Goal: Task Accomplishment & Management: Manage account settings

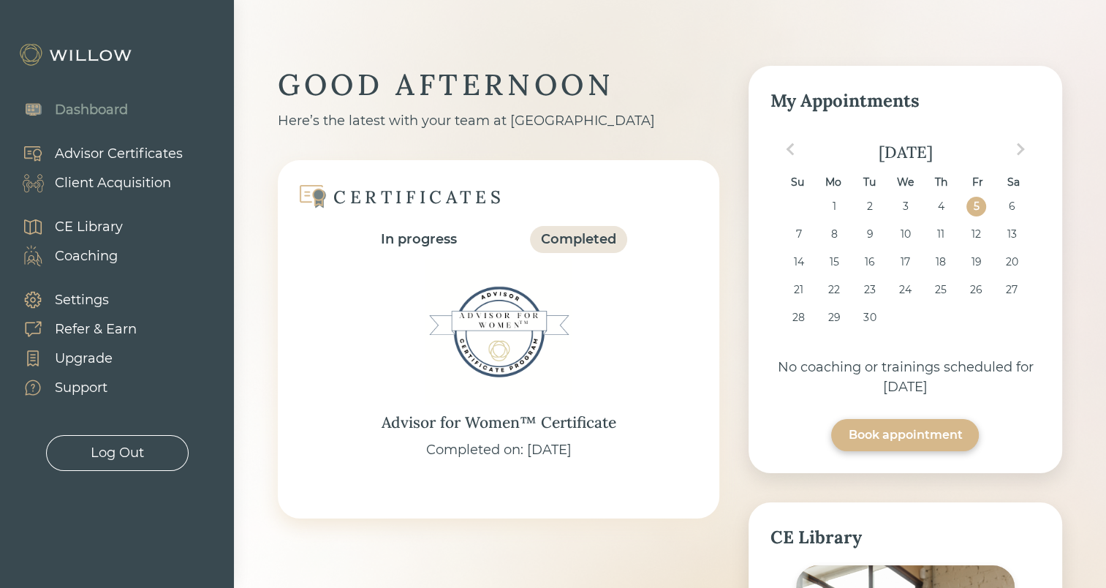
click at [150, 182] on div "Client Acquisition" at bounding box center [113, 183] width 116 height 20
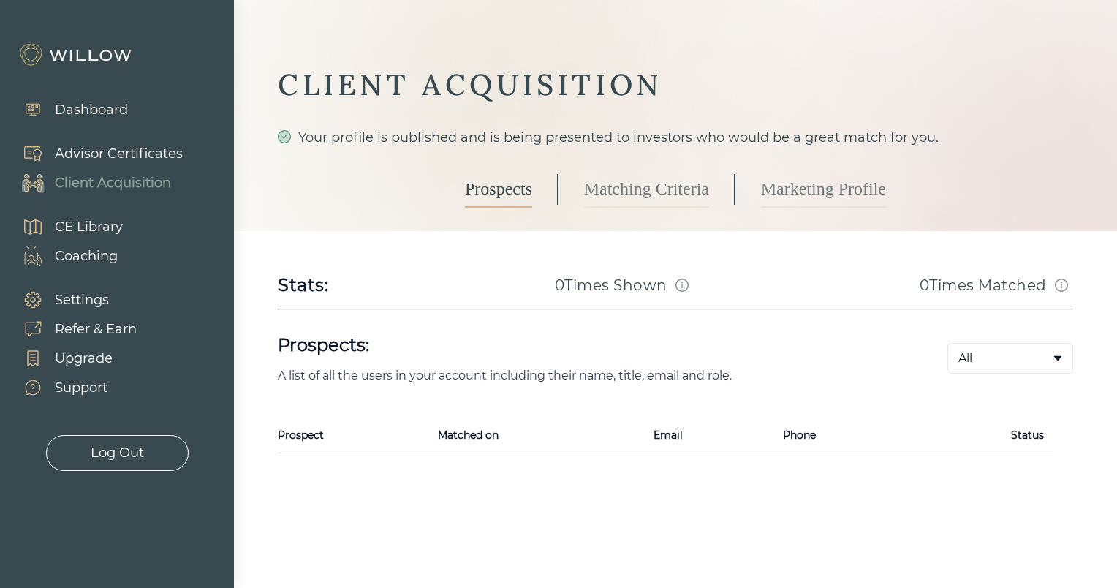
click at [616, 192] on link "Matching Criteria" at bounding box center [646, 189] width 125 height 37
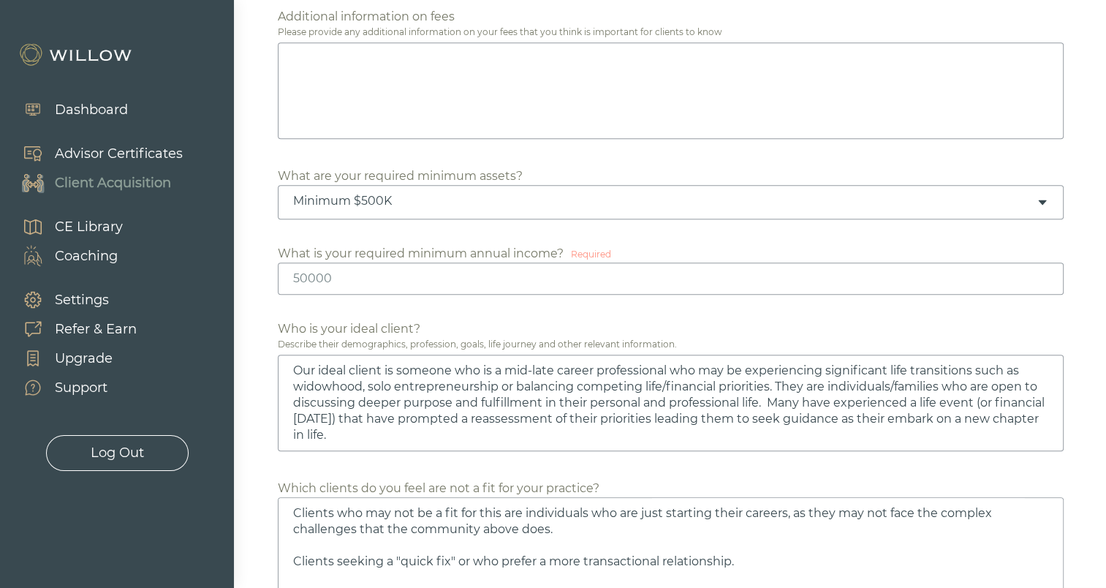
scroll to position [746, 0]
click at [1011, 272] on input "number" at bounding box center [671, 279] width 786 height 32
type input "-1"
type textarea "Clients who may not be a fit for this are individuals who are just starting the…"
click at [1041, 278] on input "-1" at bounding box center [671, 279] width 786 height 32
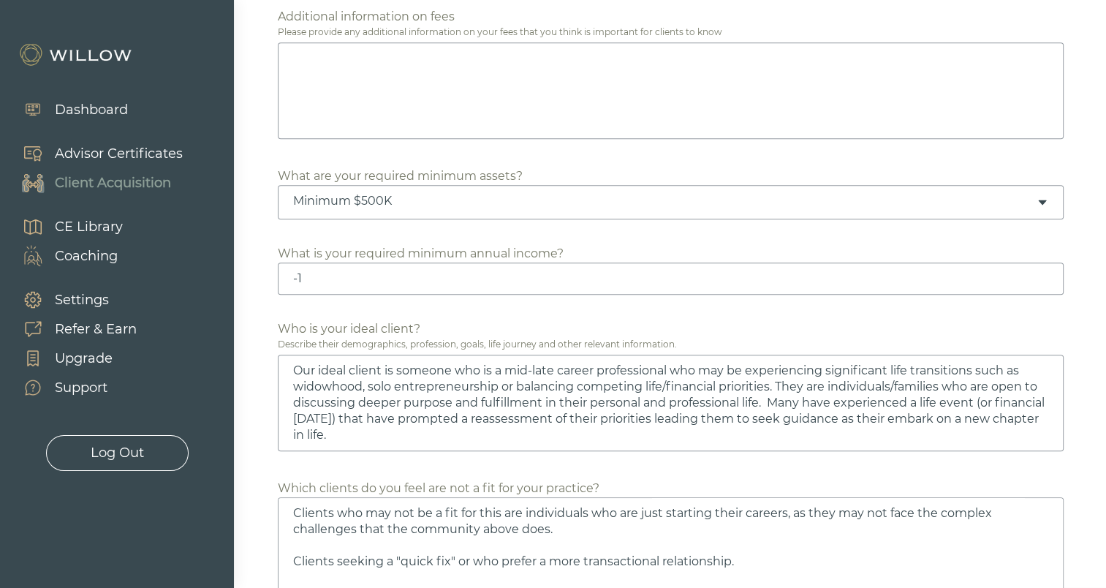
type input "0"
type textarea "Clients who may not be a fit for this are individuals who are just starting the…"
click at [1045, 273] on input "0" at bounding box center [671, 279] width 786 height 32
type input "1"
type textarea "Clients who may not be a fit for this are individuals who are just starting the…"
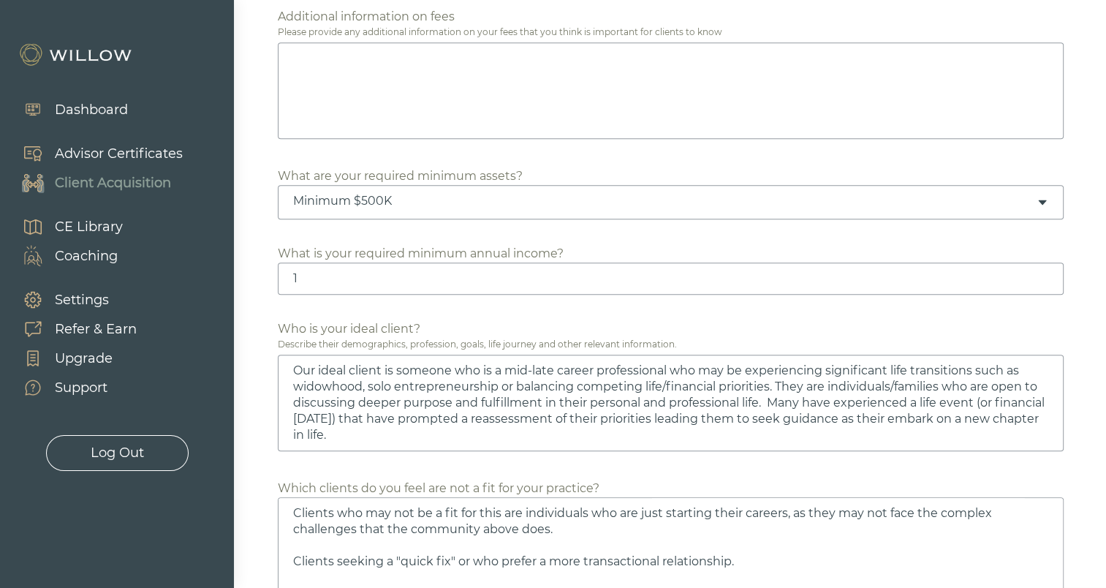
click at [1045, 273] on input "1" at bounding box center [671, 279] width 786 height 32
type input "2"
type textarea "Clients who may not be a fit for this are individuals who are just starting the…"
click at [1045, 273] on input "2" at bounding box center [671, 279] width 786 height 32
type input "3"
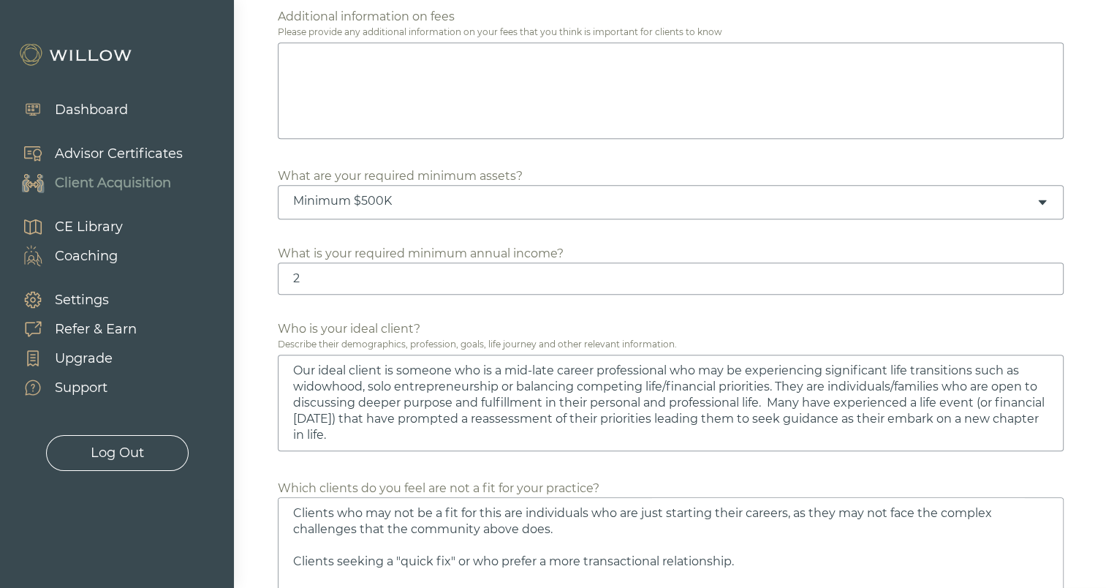
type textarea "Clients who may not be a fit for this are individuals who are just starting the…"
click at [1045, 273] on input "3" at bounding box center [671, 279] width 786 height 32
type input "4"
type textarea "Clients who may not be a fit for this are individuals who are just starting the…"
type input "5"
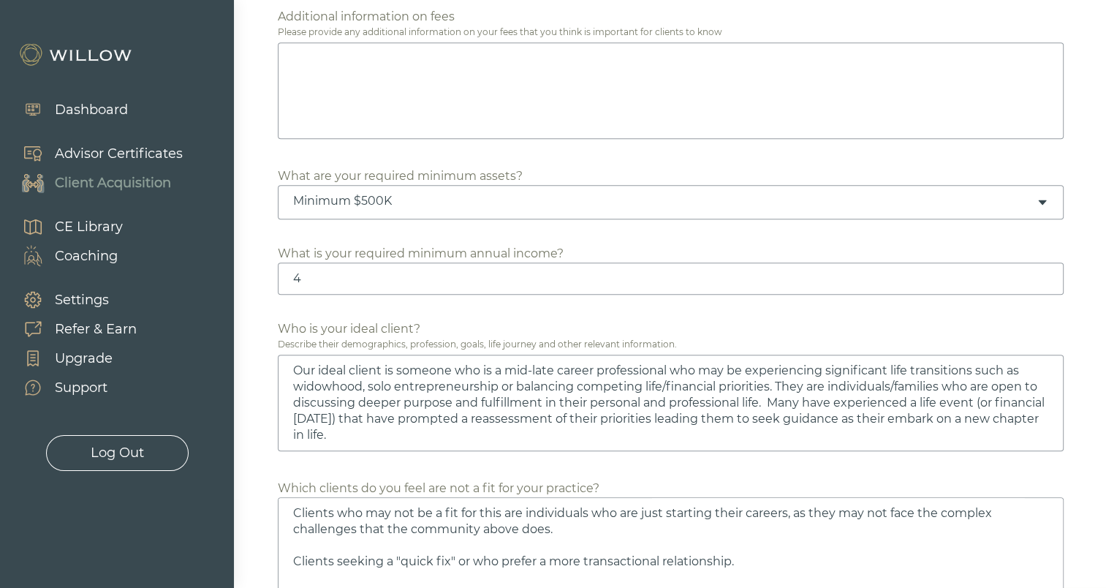
type textarea "Clients who may not be a fit for this are individuals who are just starting the…"
click at [1045, 273] on input "5" at bounding box center [671, 279] width 786 height 32
drag, startPoint x: 399, startPoint y: 276, endPoint x: 272, endPoint y: 276, distance: 126.5
type input "50"
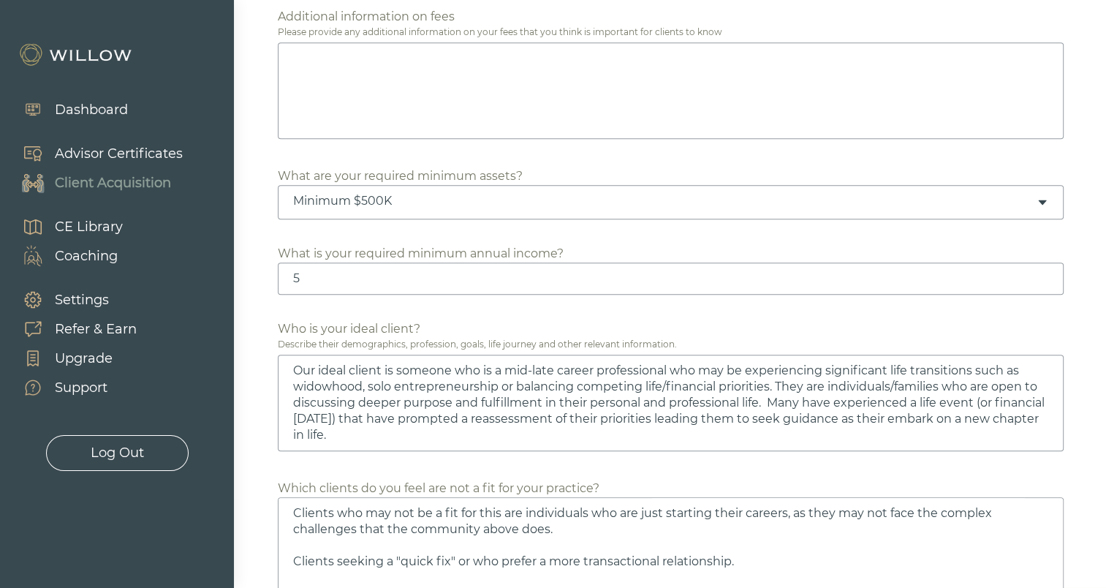
type textarea "Clients who may not be a fit for this are individuals who are just starting the…"
type input "500"
type textarea "Clients who may not be a fit for this are individuals who are just starting the…"
type input "5000"
type textarea "Clients who may not be a fit for this are individuals who are just starting the…"
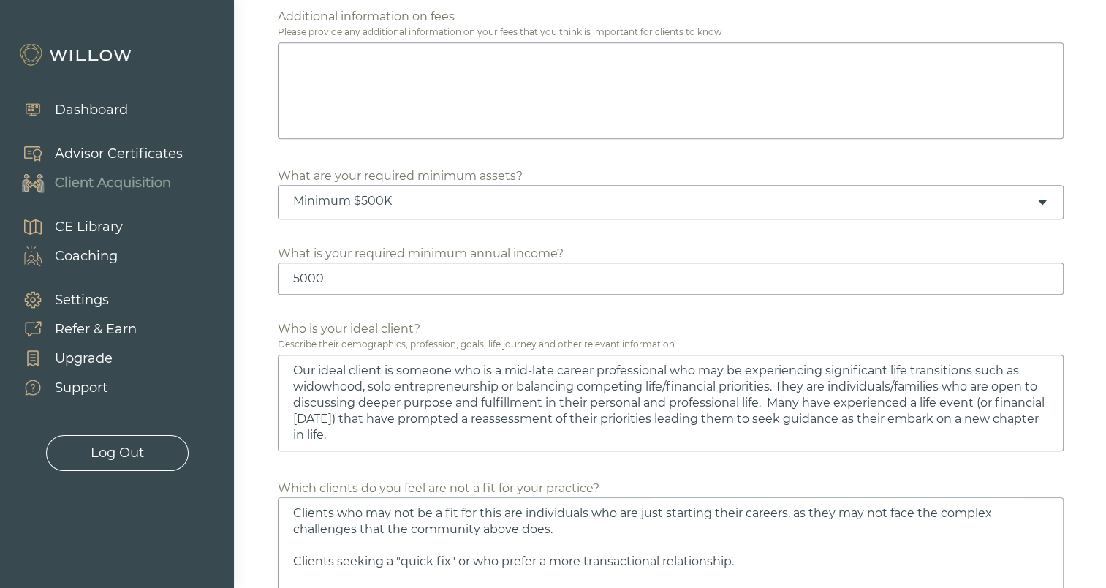
type input "50000"
type textarea "Clients who may not be a fit for this are individuals who are just starting the…"
type input "50000"
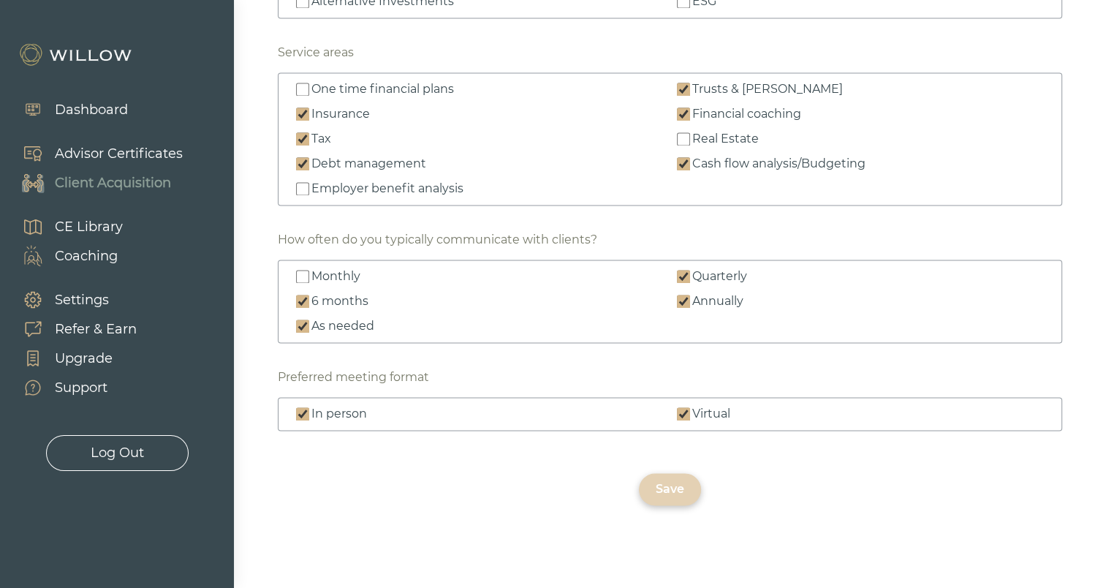
click at [668, 480] on div "Save" at bounding box center [670, 489] width 29 height 18
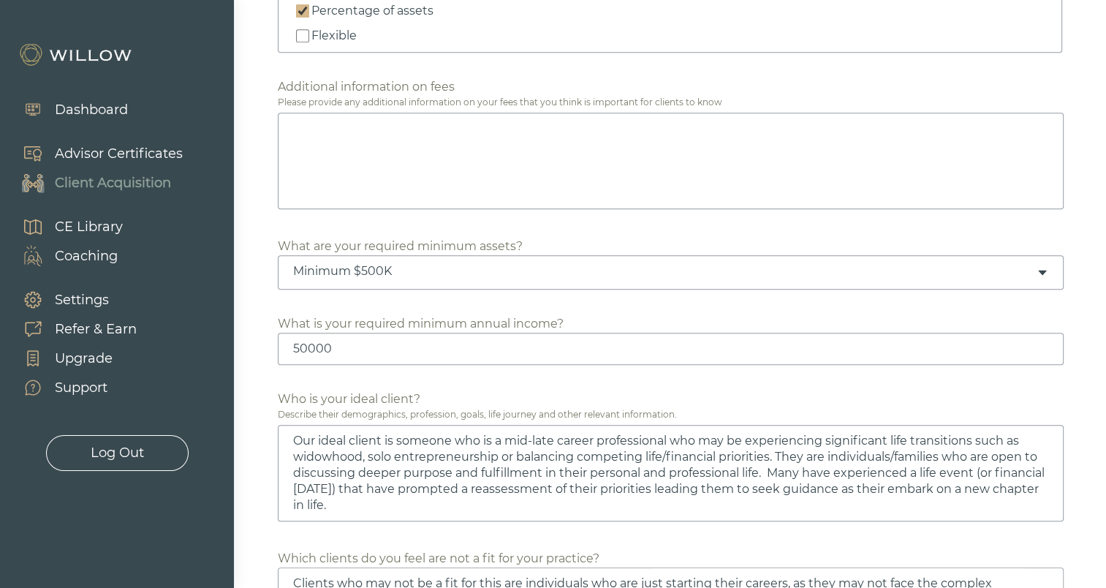
scroll to position [673, 0]
click at [594, 268] on div "Minimum $500K" at bounding box center [665, 274] width 744 height 16
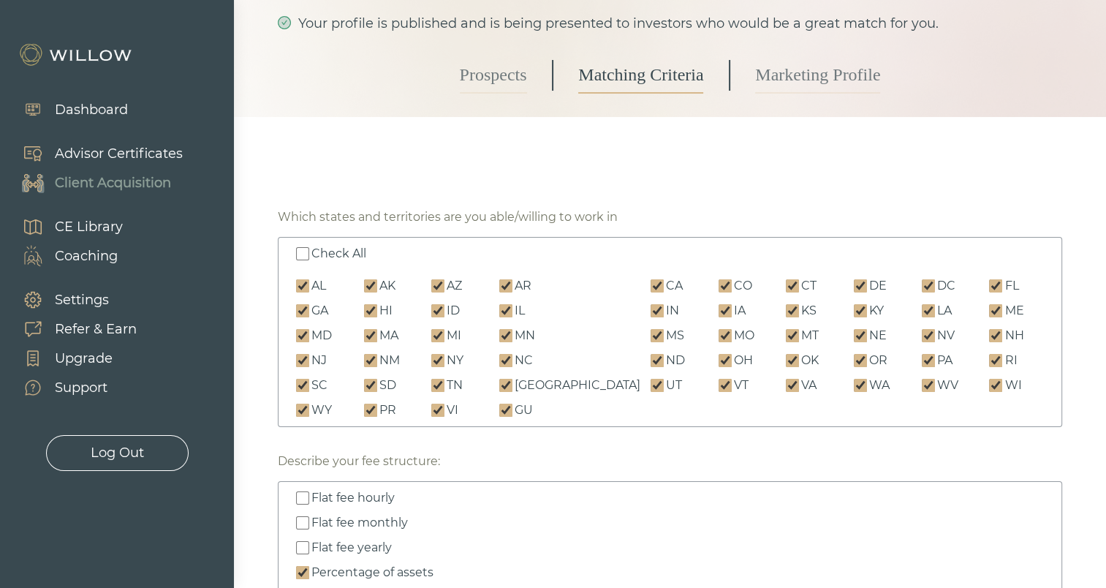
scroll to position [102, 0]
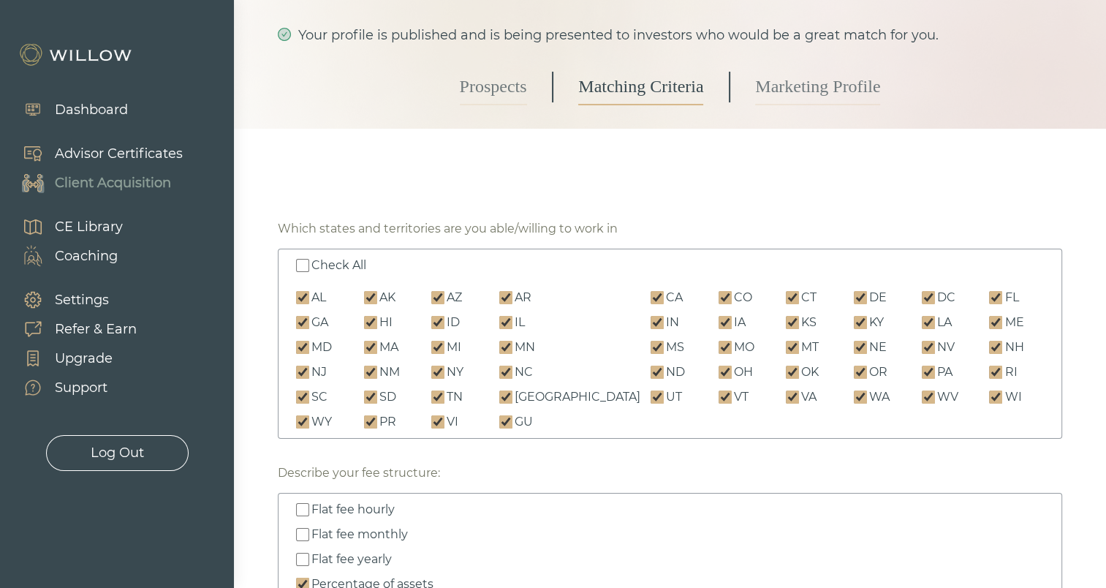
click at [835, 82] on link "Marketing Profile" at bounding box center [817, 87] width 125 height 37
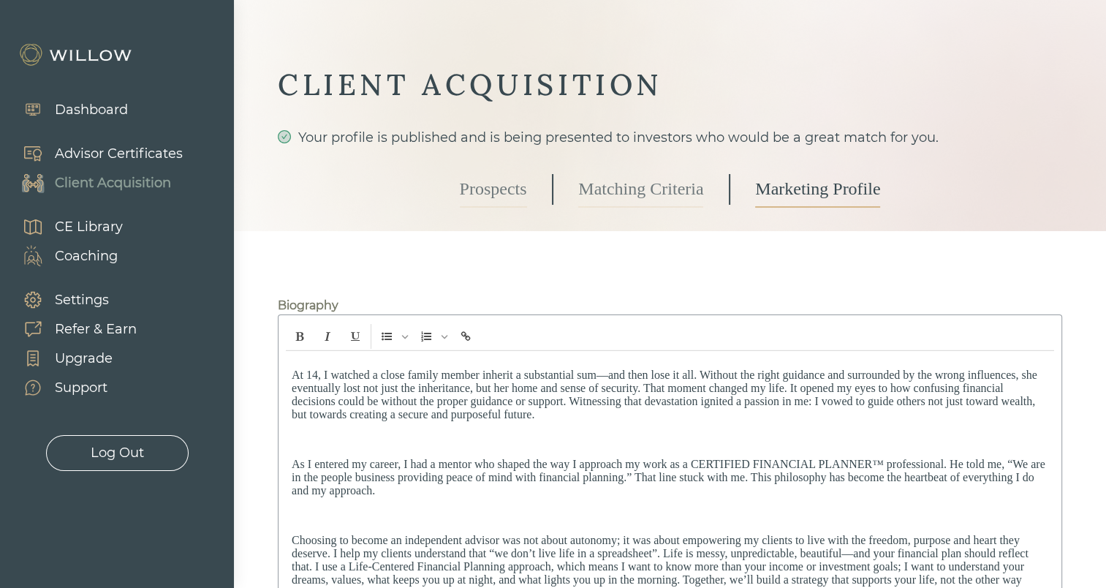
click at [127, 116] on div "Dashboard" at bounding box center [91, 110] width 73 height 20
